Goal: Task Accomplishment & Management: Manage account settings

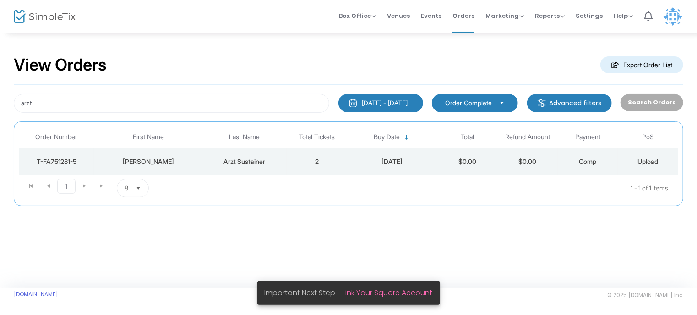
click at [167, 161] on div "[PERSON_NAME]" at bounding box center [148, 161] width 104 height 9
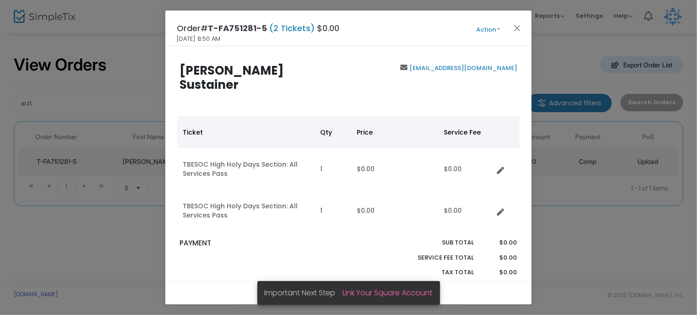
click at [489, 27] on button "Action" at bounding box center [488, 30] width 55 height 10
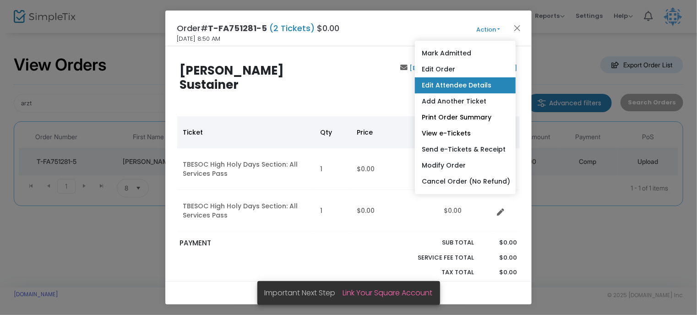
click at [473, 89] on link "Edit Attendee Details" at bounding box center [465, 85] width 101 height 16
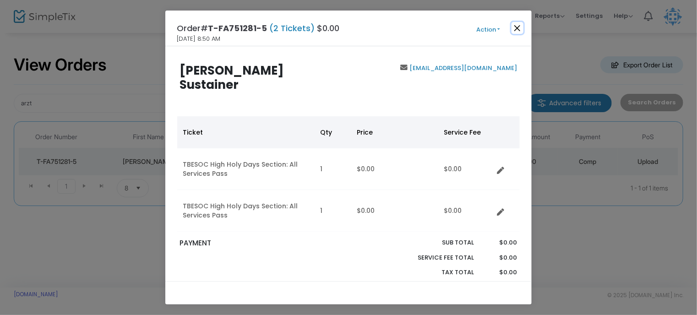
click at [515, 27] on button "Close" at bounding box center [517, 28] width 12 height 12
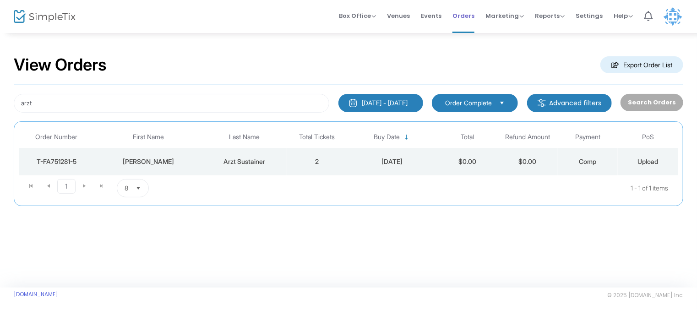
click at [469, 14] on span "Orders" at bounding box center [463, 15] width 22 height 23
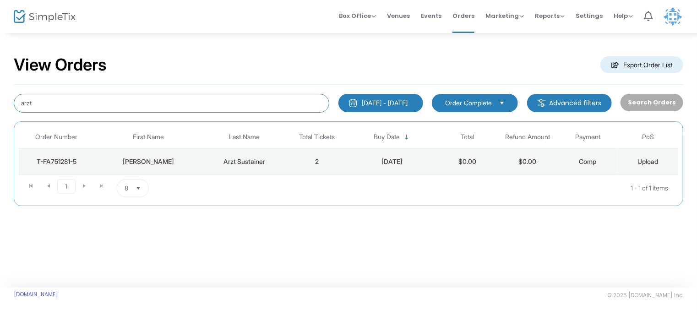
drag, startPoint x: 36, startPoint y: 98, endPoint x: -4, endPoint y: 98, distance: 39.4
click at [0, 98] on html "Processing... please wait Box Office Sell Tickets Bookings Sell Season Pass Ven…" at bounding box center [348, 157] width 697 height 315
type input "s"
type input "[PERSON_NAME]"
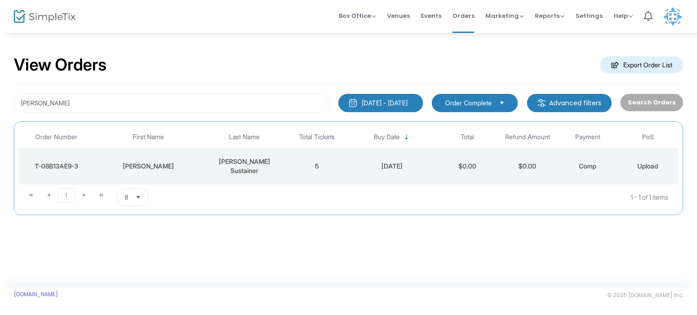
click at [347, 164] on td "[DATE]" at bounding box center [392, 166] width 90 height 37
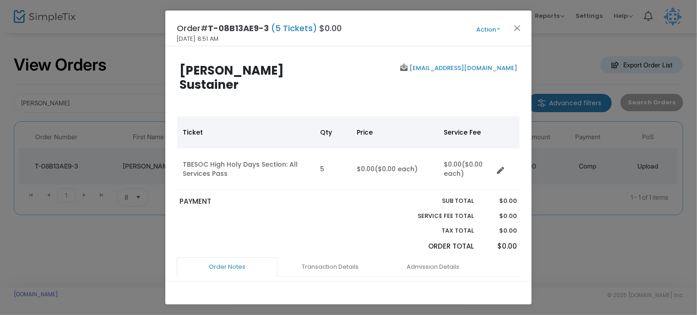
click at [488, 29] on button "Action" at bounding box center [488, 30] width 55 height 10
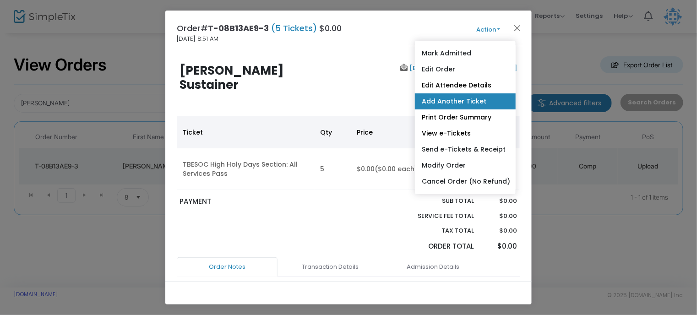
click at [474, 105] on link "Add Another Ticket" at bounding box center [465, 101] width 101 height 16
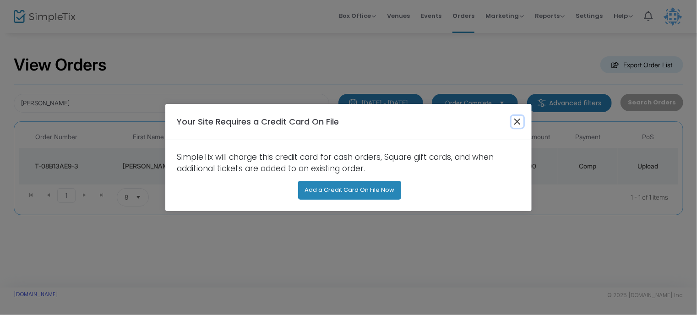
click at [518, 120] on button "Close" at bounding box center [517, 122] width 12 height 12
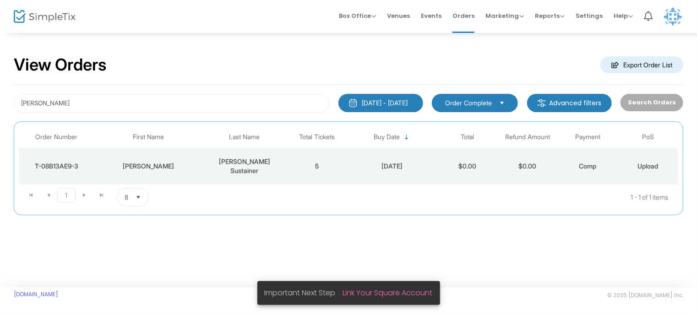
click at [481, 100] on span "Order Complete" at bounding box center [468, 102] width 47 height 9
click at [493, 54] on div "View Orders Export Order List" at bounding box center [348, 65] width 669 height 39
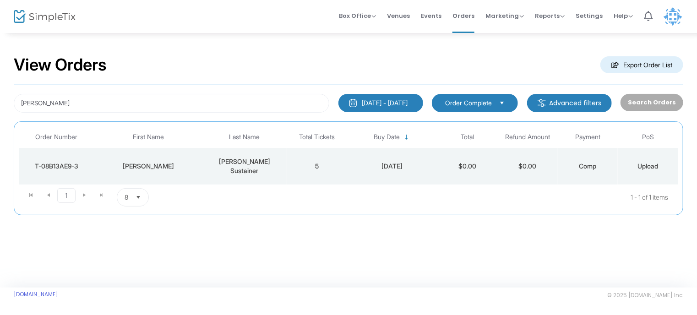
click at [24, 239] on div "View Orders Export Order List matthew stein 8/18/2025 - 9/17/2025 Last 30 Days …" at bounding box center [348, 159] width 697 height 255
click at [498, 12] on span "Marketing" at bounding box center [504, 15] width 38 height 9
click at [465, 16] on span "Orders" at bounding box center [463, 15] width 22 height 23
click at [472, 13] on span "Orders" at bounding box center [463, 15] width 22 height 23
click at [464, 156] on td "$0.00" at bounding box center [467, 166] width 60 height 37
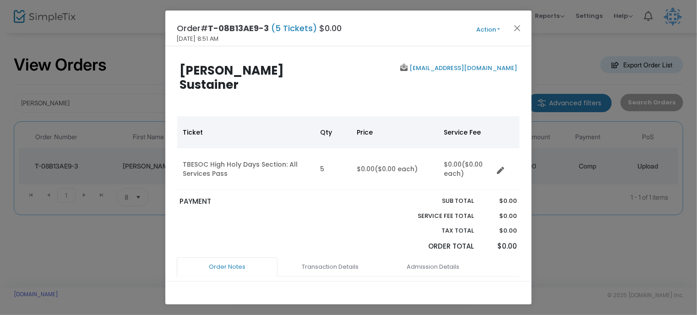
click at [485, 27] on button "Action" at bounding box center [488, 30] width 55 height 10
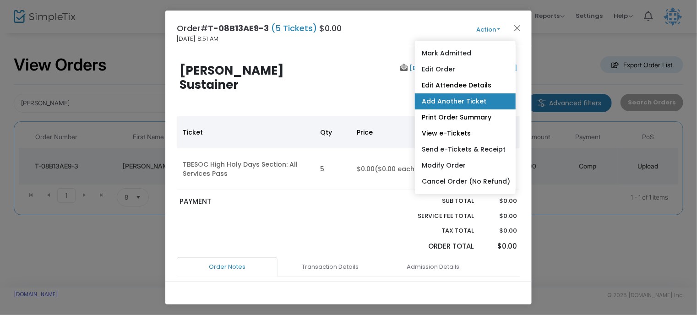
click at [486, 104] on link "Add Another Ticket" at bounding box center [465, 101] width 101 height 16
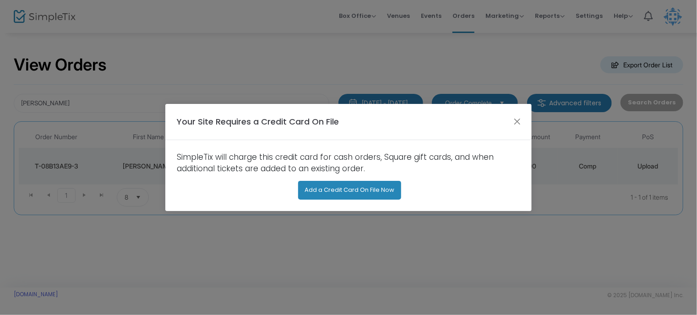
click at [24, 94] on ngb-modal-window "Your Site Requires a Credit Card On File SimpleTix will charge this credit card…" at bounding box center [348, 157] width 697 height 315
click at [516, 122] on button "Close" at bounding box center [517, 122] width 12 height 12
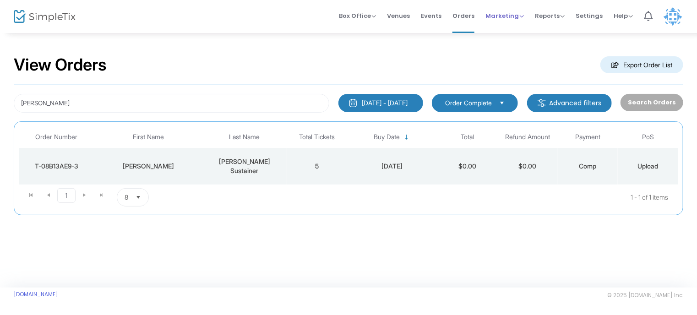
click at [518, 15] on span "Marketing" at bounding box center [504, 15] width 38 height 9
click at [469, 15] on span "Orders" at bounding box center [463, 15] width 22 height 23
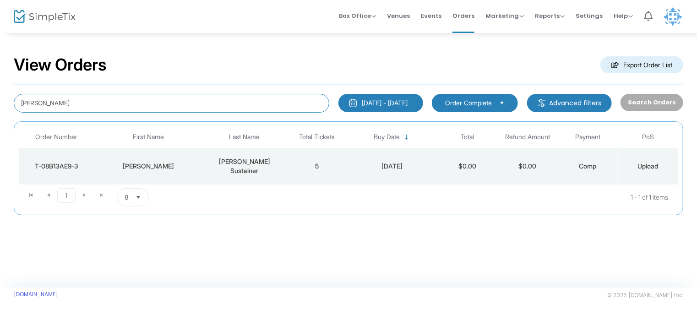
click at [103, 103] on input "[PERSON_NAME]" at bounding box center [171, 103] width 315 height 19
type input "arzt"
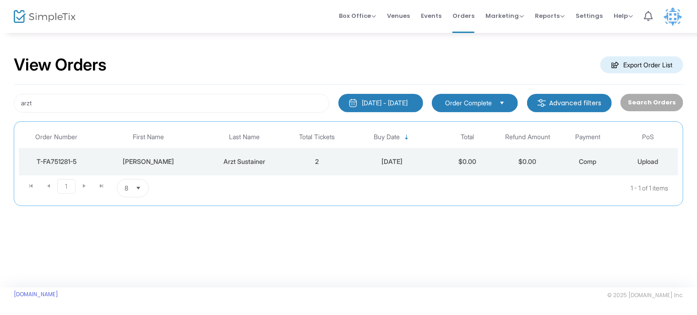
click at [262, 164] on div "Arzt Sustainer" at bounding box center [245, 161] width 80 height 9
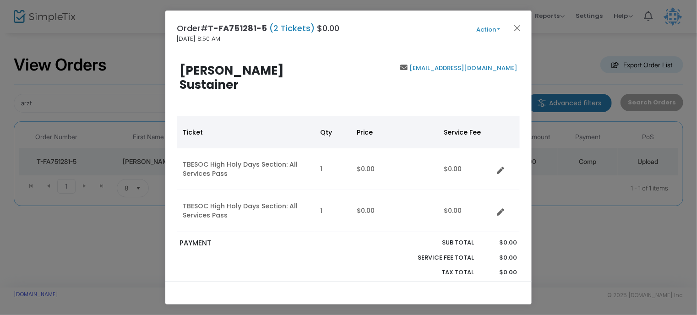
click at [496, 27] on button "Action" at bounding box center [488, 30] width 55 height 10
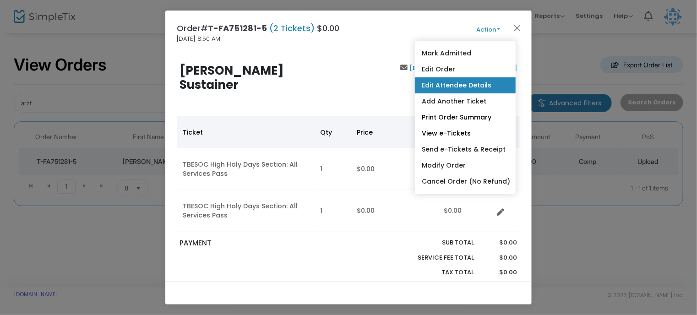
click at [475, 91] on link "Edit Attendee Details" at bounding box center [465, 85] width 101 height 16
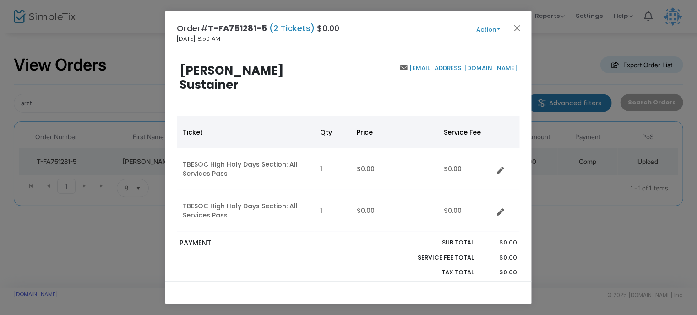
click at [494, 29] on button "Action" at bounding box center [488, 30] width 55 height 10
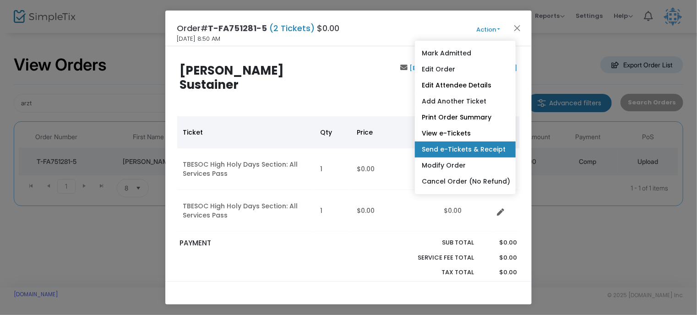
click at [489, 152] on link "Send e-Tickets & Receipt" at bounding box center [465, 149] width 101 height 16
type input "[EMAIL_ADDRESS][DOMAIN_NAME]"
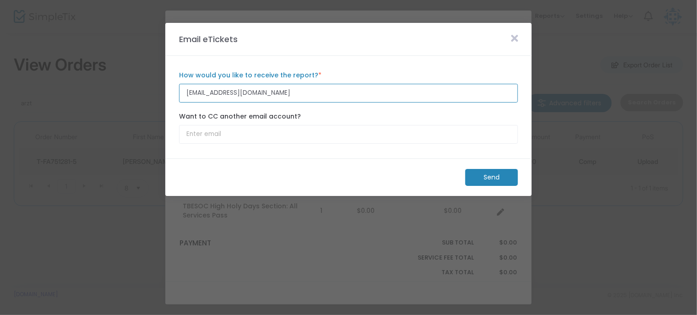
drag, startPoint x: 268, startPoint y: 98, endPoint x: 171, endPoint y: 83, distance: 98.2
click at [171, 83] on m-panel-content "arzt@hln.com How would you like to receive the report? * Email is required. Wan…" at bounding box center [348, 107] width 366 height 103
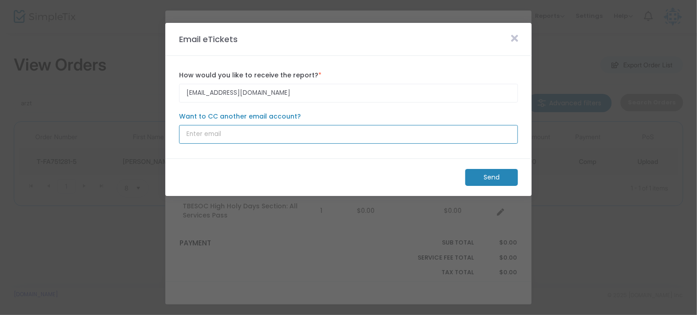
click at [231, 137] on input "Want to CC another email account?" at bounding box center [348, 134] width 339 height 19
type input "[EMAIL_ADDRESS][DOMAIN_NAME]"
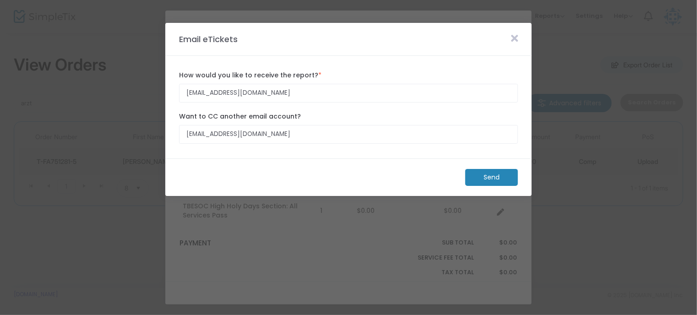
click at [516, 38] on icon at bounding box center [514, 38] width 7 height 10
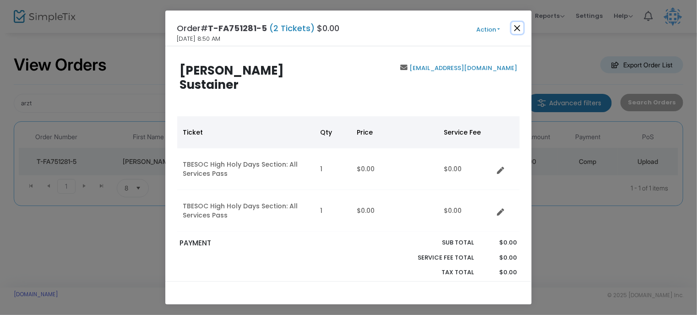
click at [516, 24] on button "Close" at bounding box center [517, 28] width 12 height 12
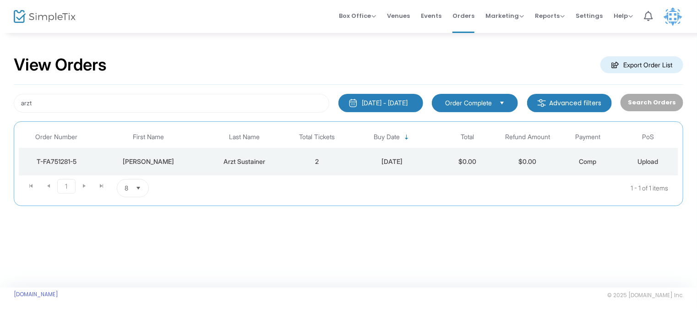
click at [177, 160] on div "[PERSON_NAME]" at bounding box center [148, 161] width 104 height 9
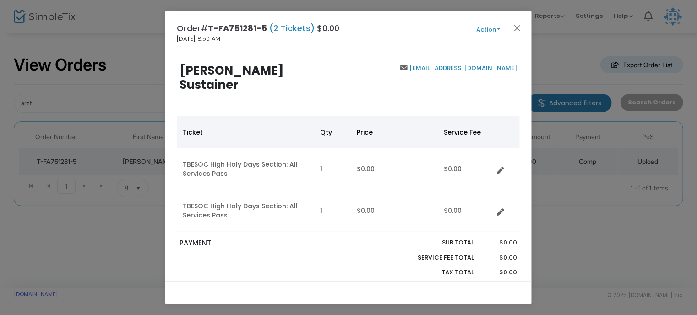
click at [291, 27] on span "(2 Tickets)" at bounding box center [292, 27] width 50 height 11
